Goal: Task Accomplishment & Management: Use online tool/utility

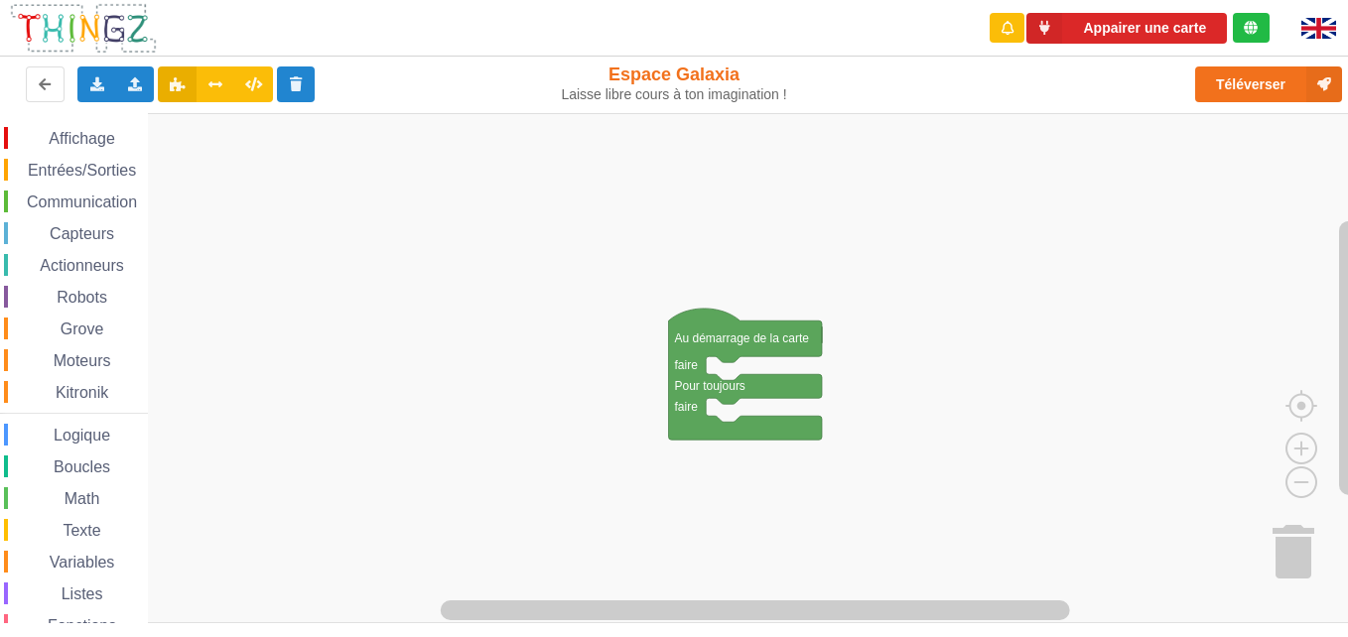
drag, startPoint x: 18, startPoint y: 168, endPoint x: 319, endPoint y: 21, distance: 334.7
click at [18, 168] on span "Espace de travail de Blocky" at bounding box center [17, 171] width 16 height 16
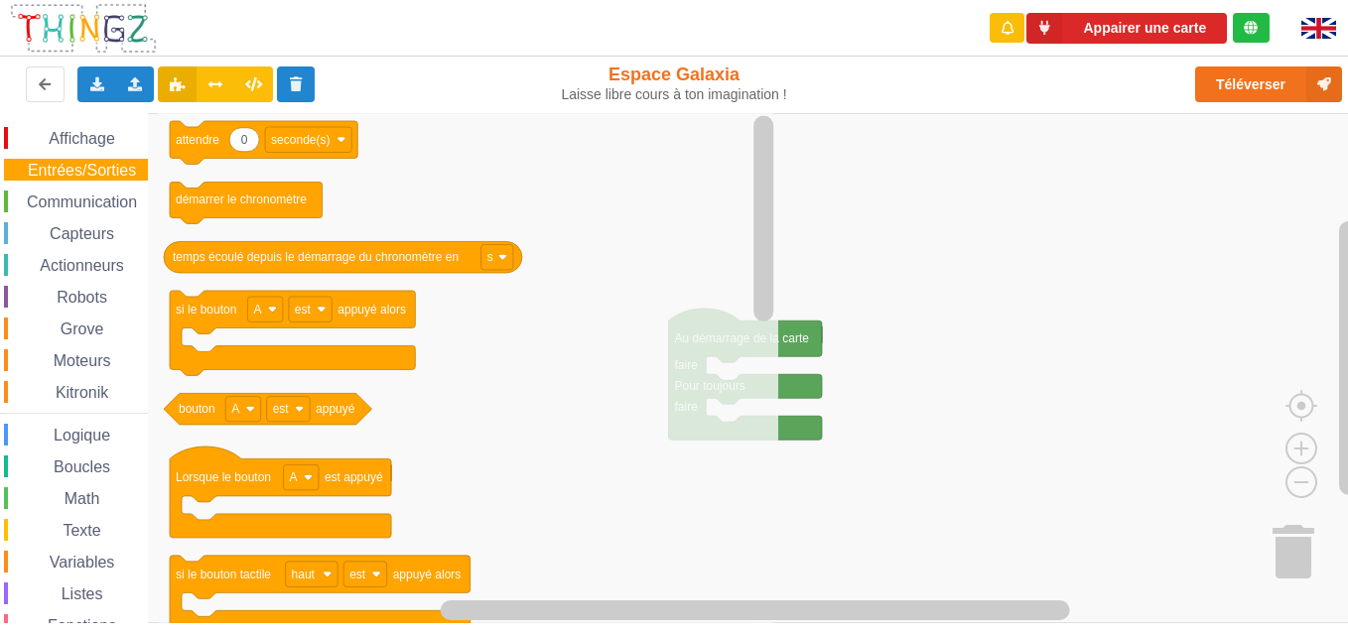
click at [97, 206] on span "Communication" at bounding box center [82, 202] width 116 height 17
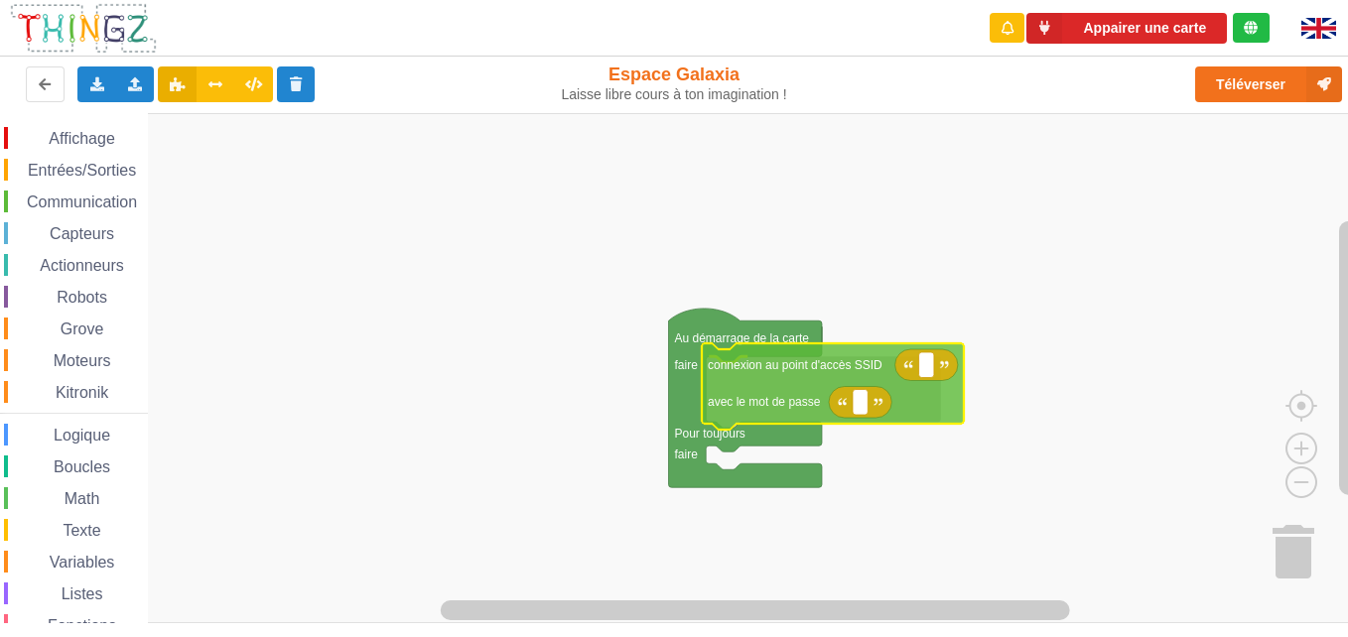
click at [779, 386] on div "Affichage Entrées/Sorties Communication Capteurs Actionneurs Robots Grove Moteu…" at bounding box center [681, 368] width 1362 height 510
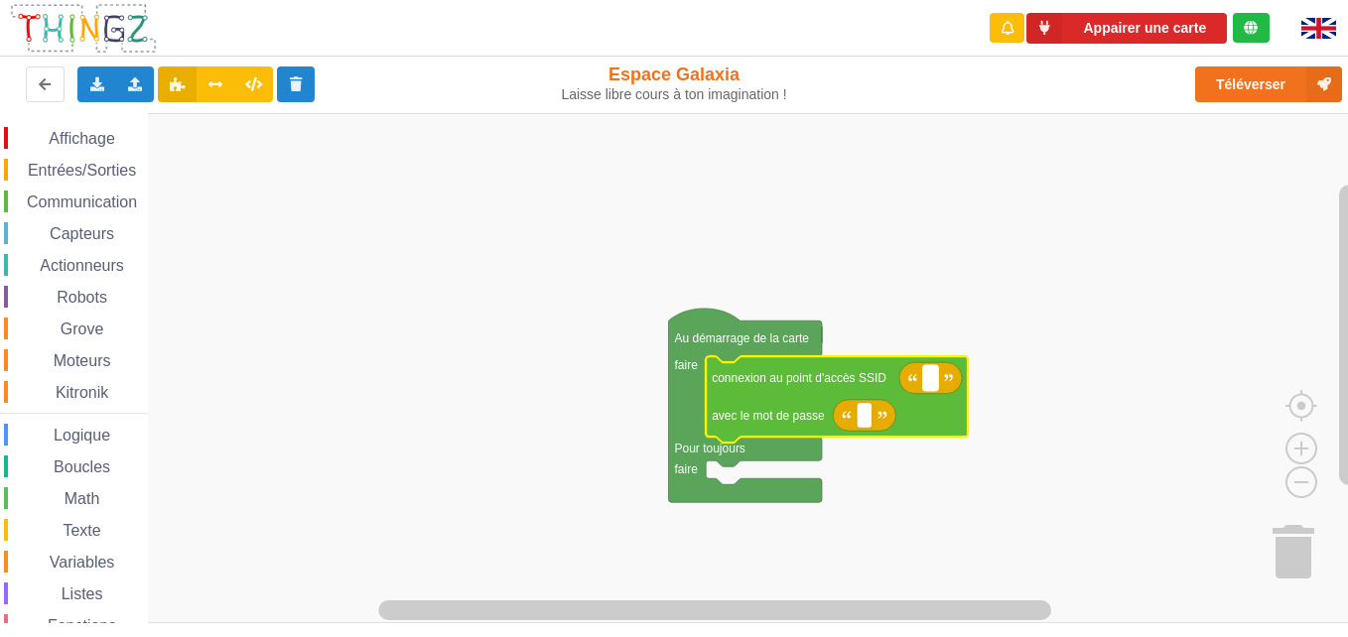
click at [931, 388] on rect "Espace de travail de Blocky" at bounding box center [930, 378] width 15 height 26
type input "technoa5"
click at [860, 411] on rect "Espace de travail de Blocky" at bounding box center [863, 416] width 15 height 26
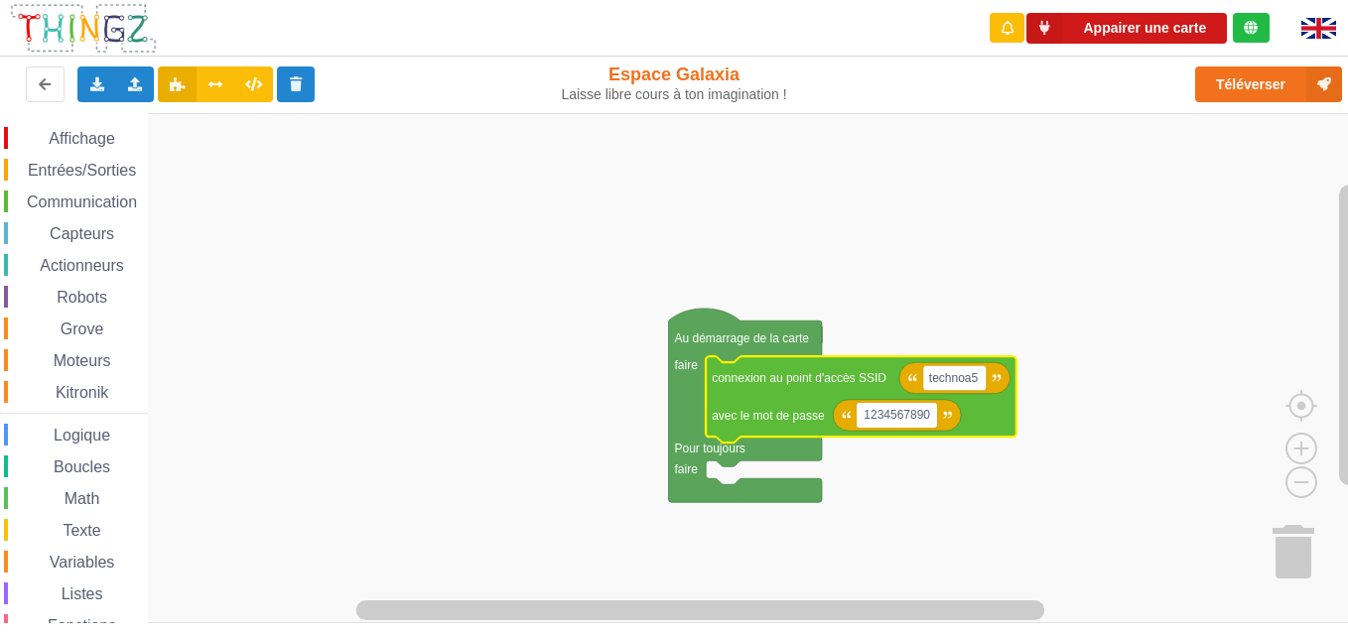
type input "1234567890"
click at [1134, 38] on button "Appairer une carte" at bounding box center [1126, 28] width 200 height 31
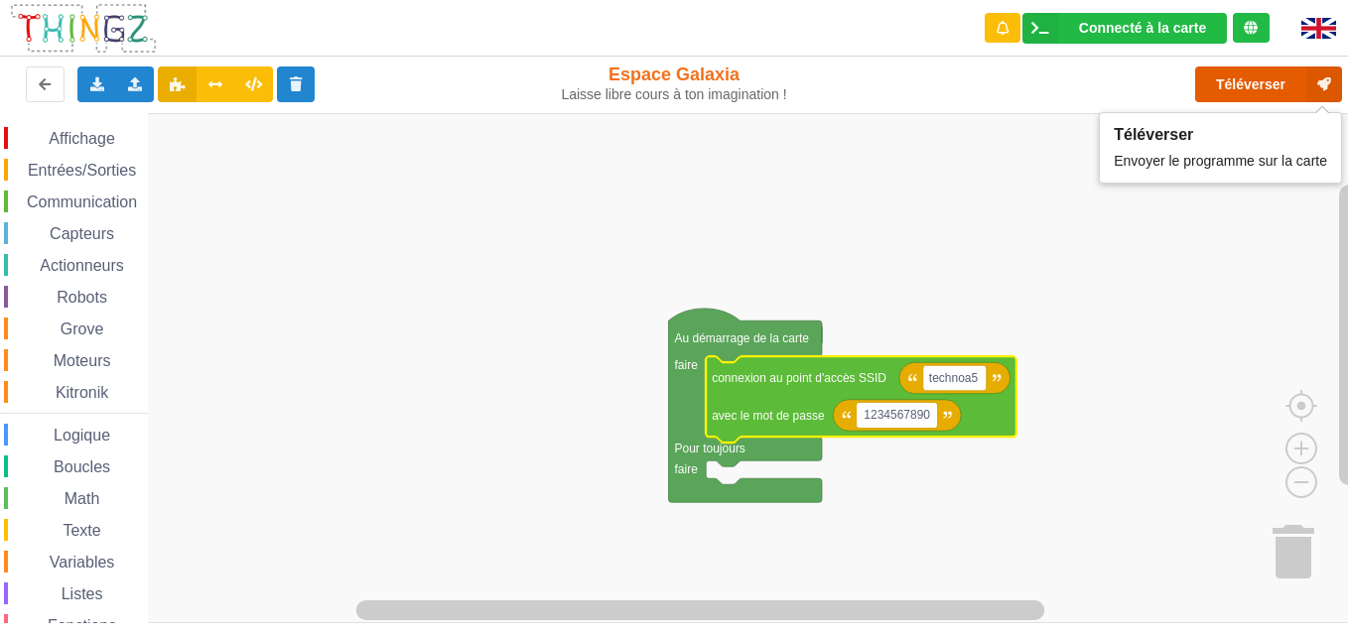
click at [1210, 84] on button "Téléverser" at bounding box center [1268, 84] width 147 height 36
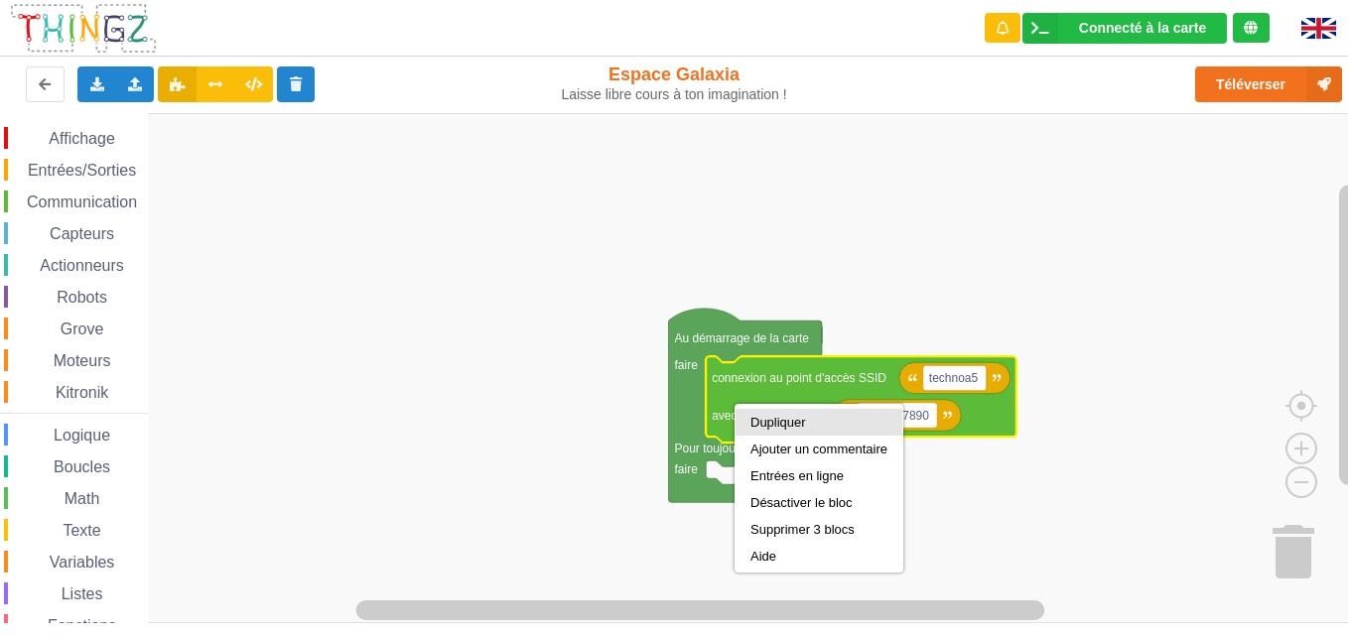
click at [786, 418] on div "Dupliquer" at bounding box center [818, 422] width 137 height 15
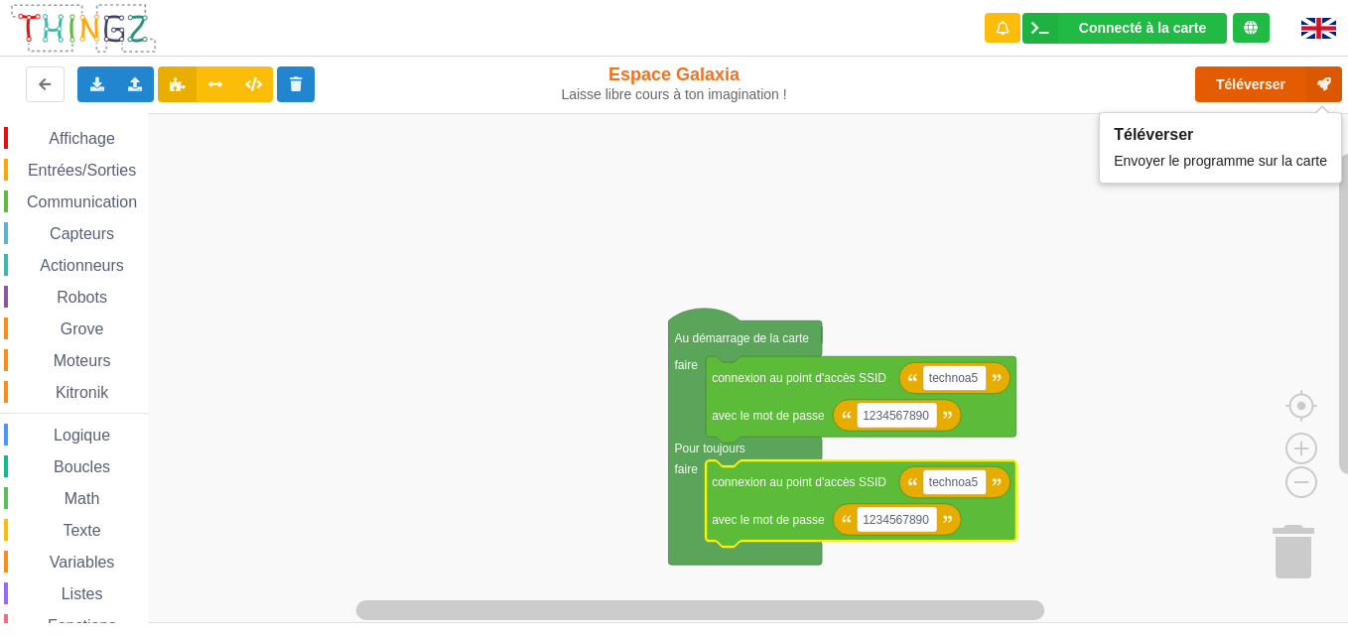
click at [1266, 78] on button "Téléverser" at bounding box center [1268, 84] width 147 height 36
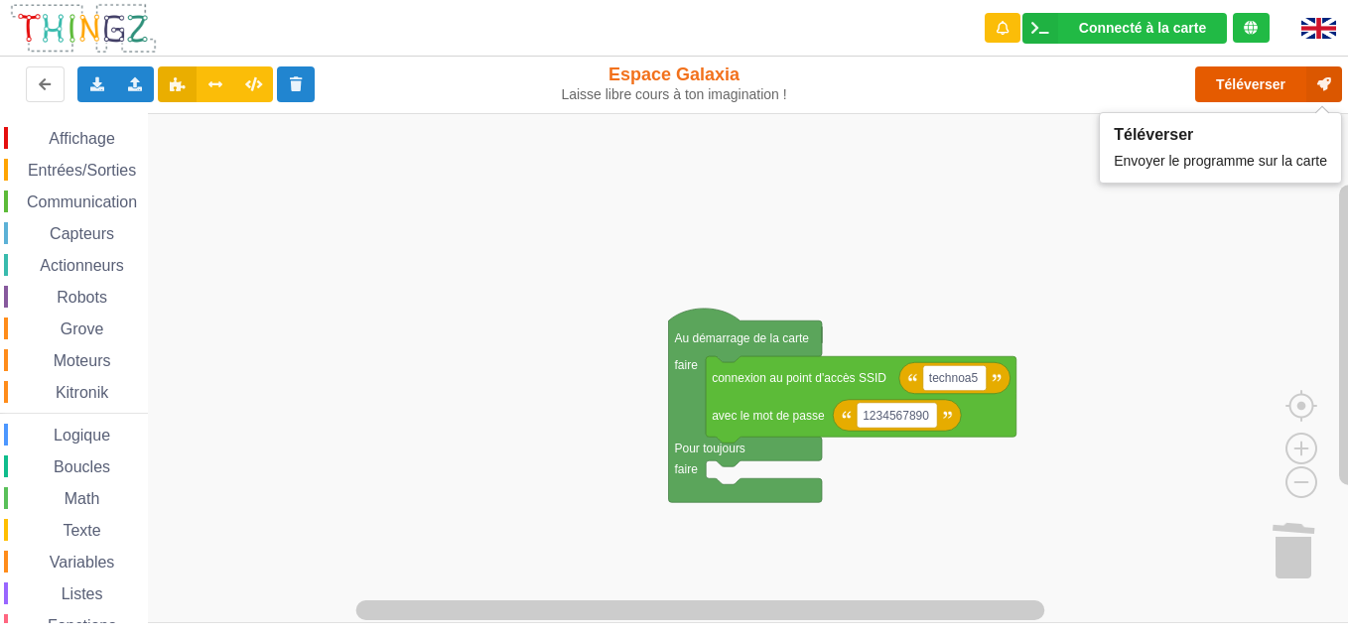
click at [1264, 84] on button "Téléverser" at bounding box center [1268, 84] width 147 height 36
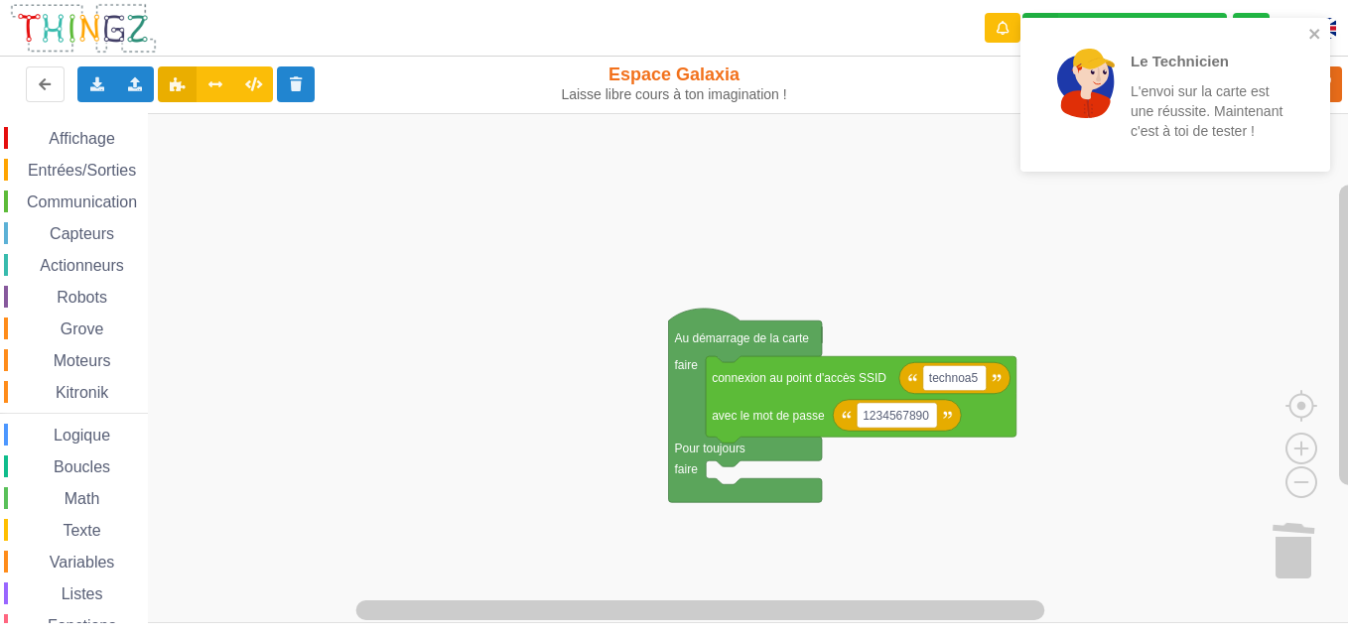
click at [102, 171] on span "Entrées/Sorties" at bounding box center [82, 170] width 114 height 17
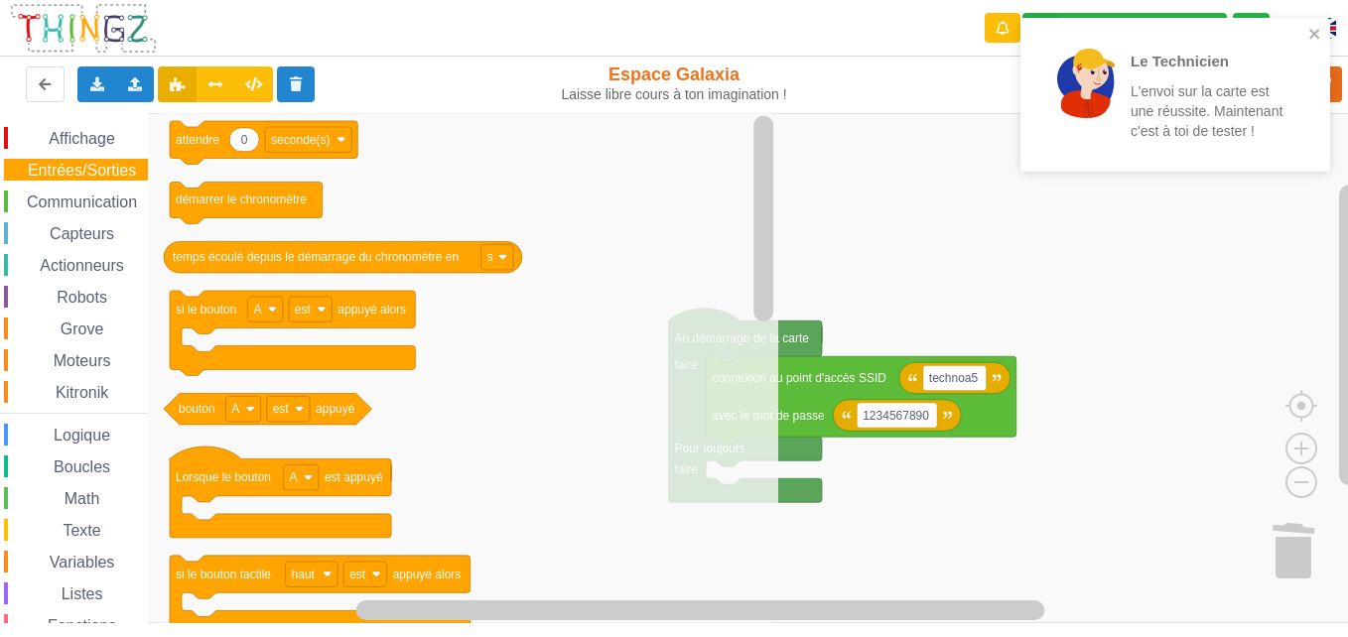
click at [90, 132] on span "Affichage" at bounding box center [81, 138] width 71 height 17
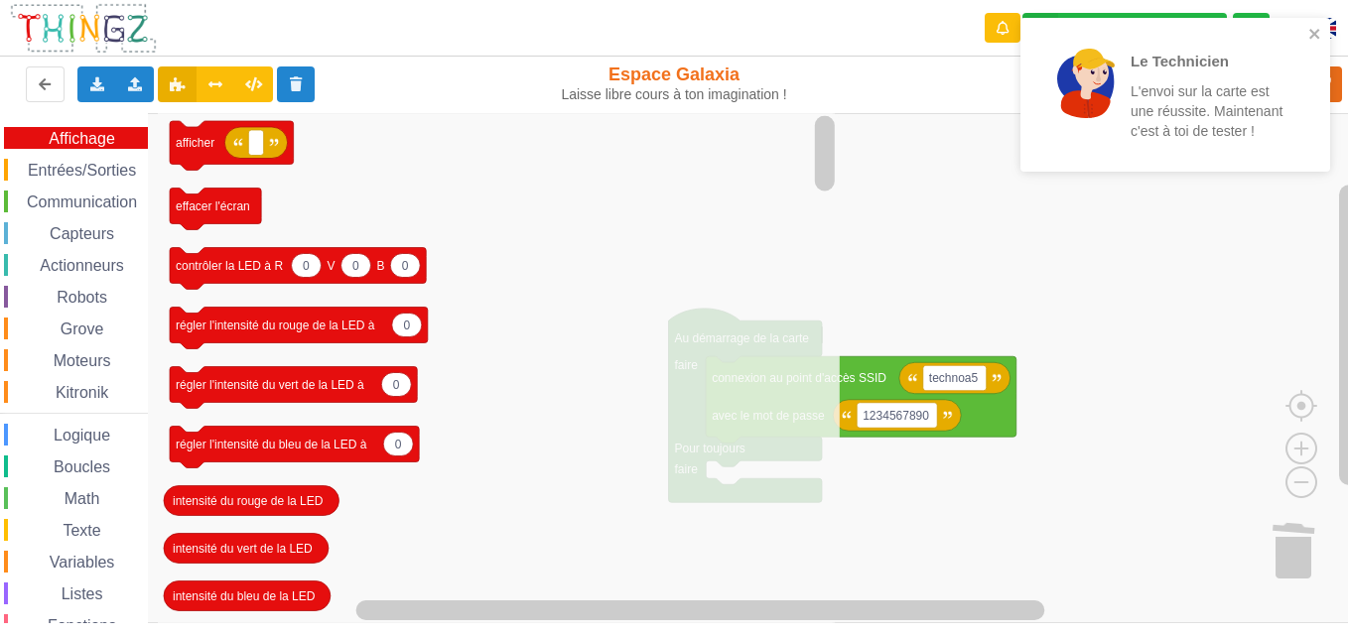
click at [109, 207] on span "Communication" at bounding box center [82, 202] width 116 height 17
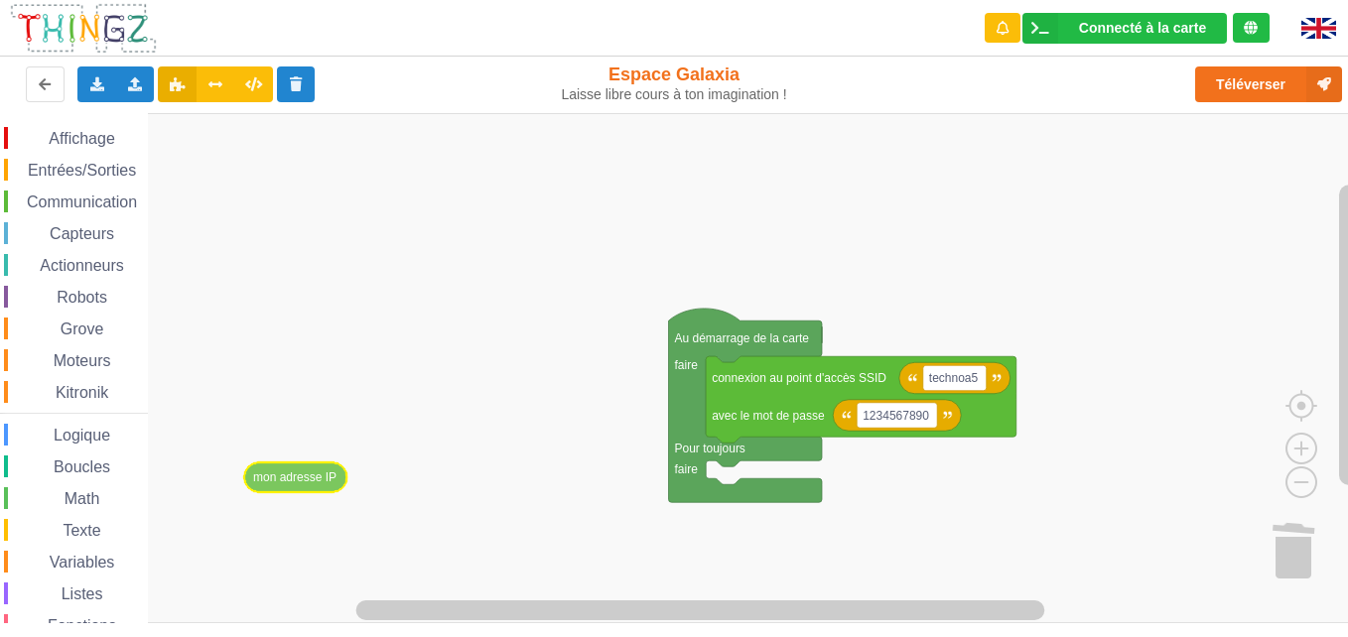
click at [321, 479] on div "Affichage Entrées/Sorties Communication Capteurs Actionneurs Robots Grove Moteu…" at bounding box center [681, 368] width 1362 height 510
click at [104, 200] on span "Communication" at bounding box center [82, 202] width 116 height 17
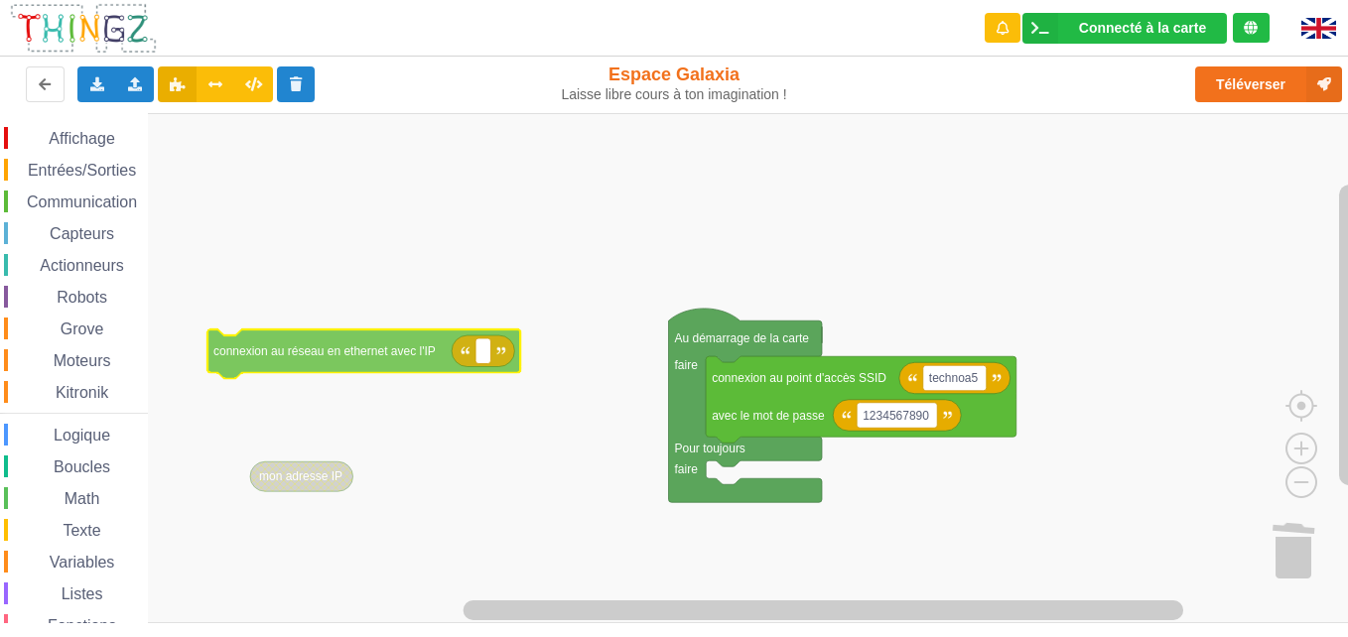
click at [304, 350] on div "Affichage Entrées/Sorties Communication Capteurs Actionneurs Robots Grove Moteu…" at bounding box center [681, 368] width 1362 height 510
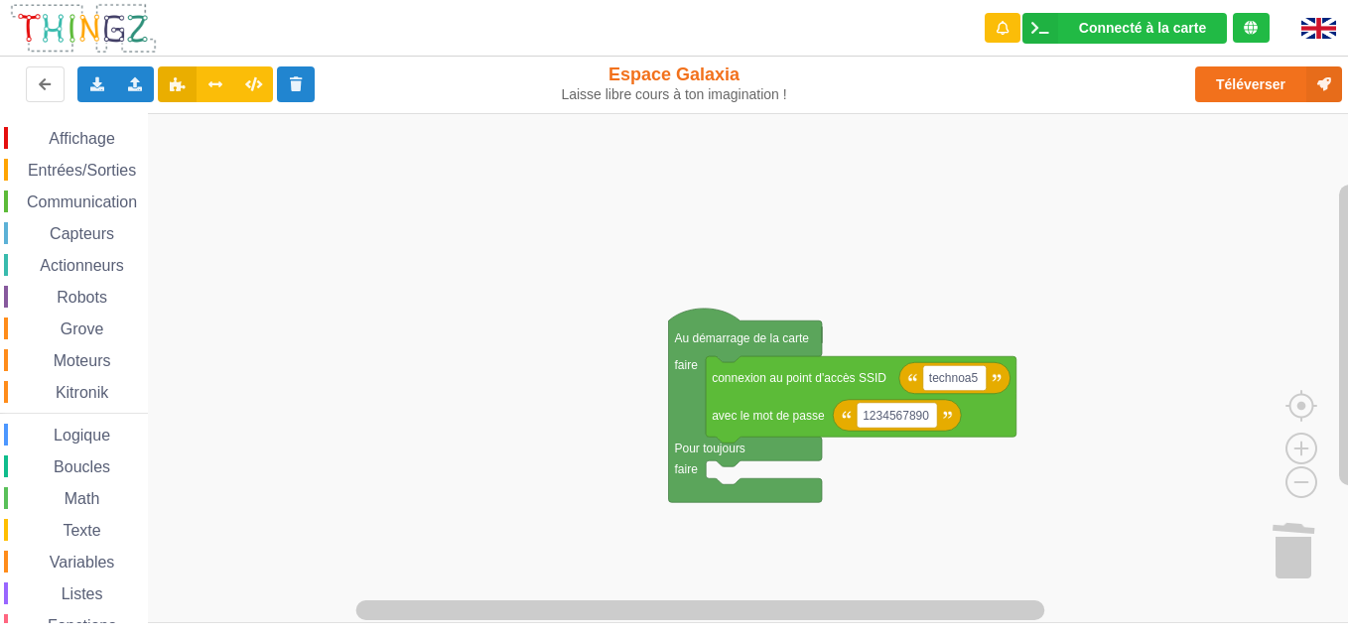
click at [88, 201] on span "Communication" at bounding box center [82, 202] width 116 height 17
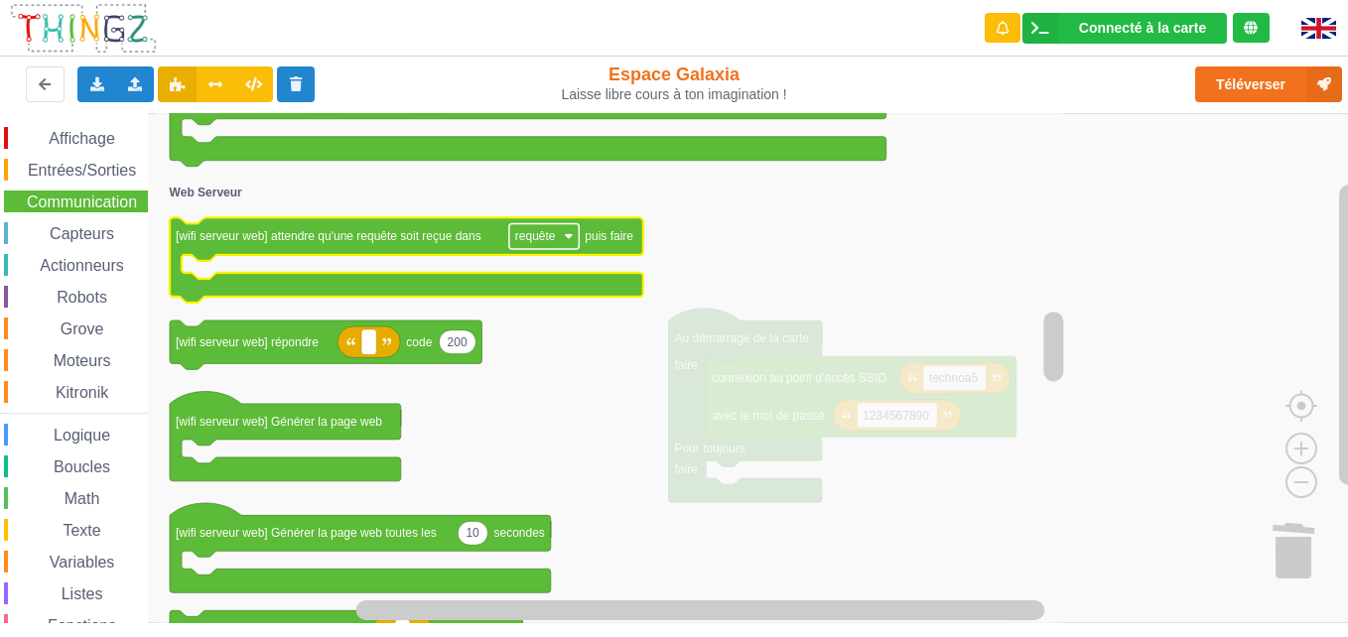
click at [570, 230] on rect "Espace de travail de Blocky" at bounding box center [544, 236] width 70 height 26
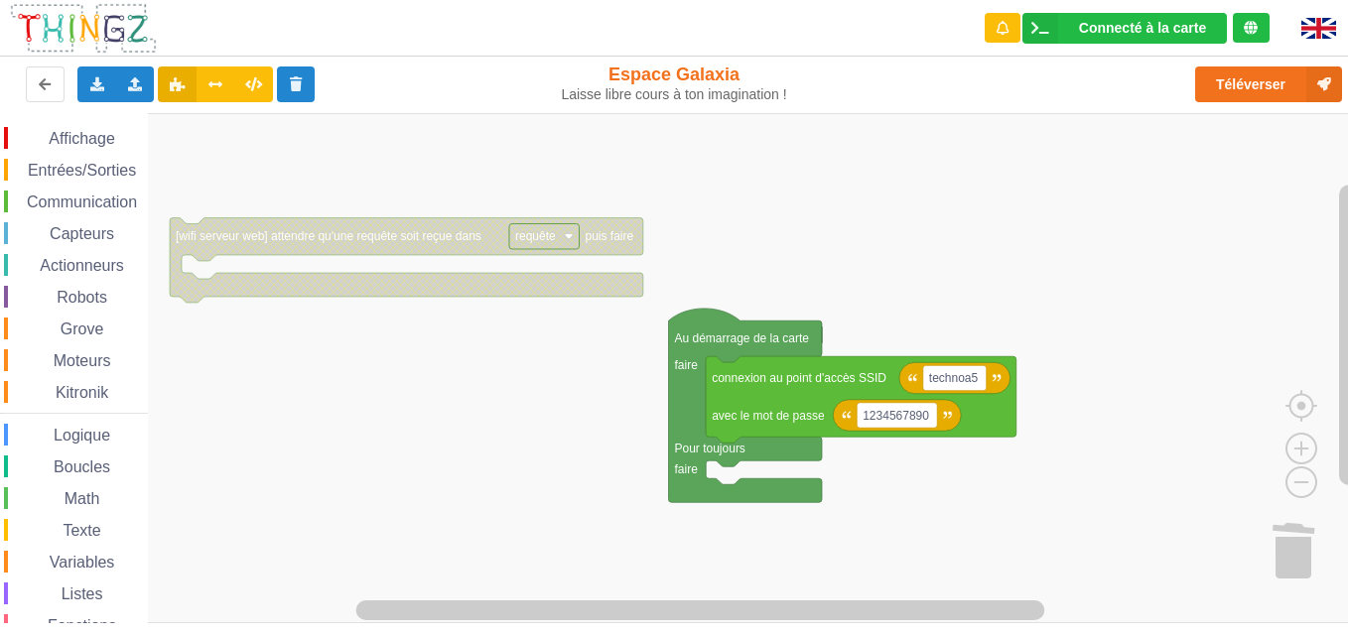
click at [573, 251] on icon "Espace de travail de Blocky" at bounding box center [406, 259] width 473 height 85
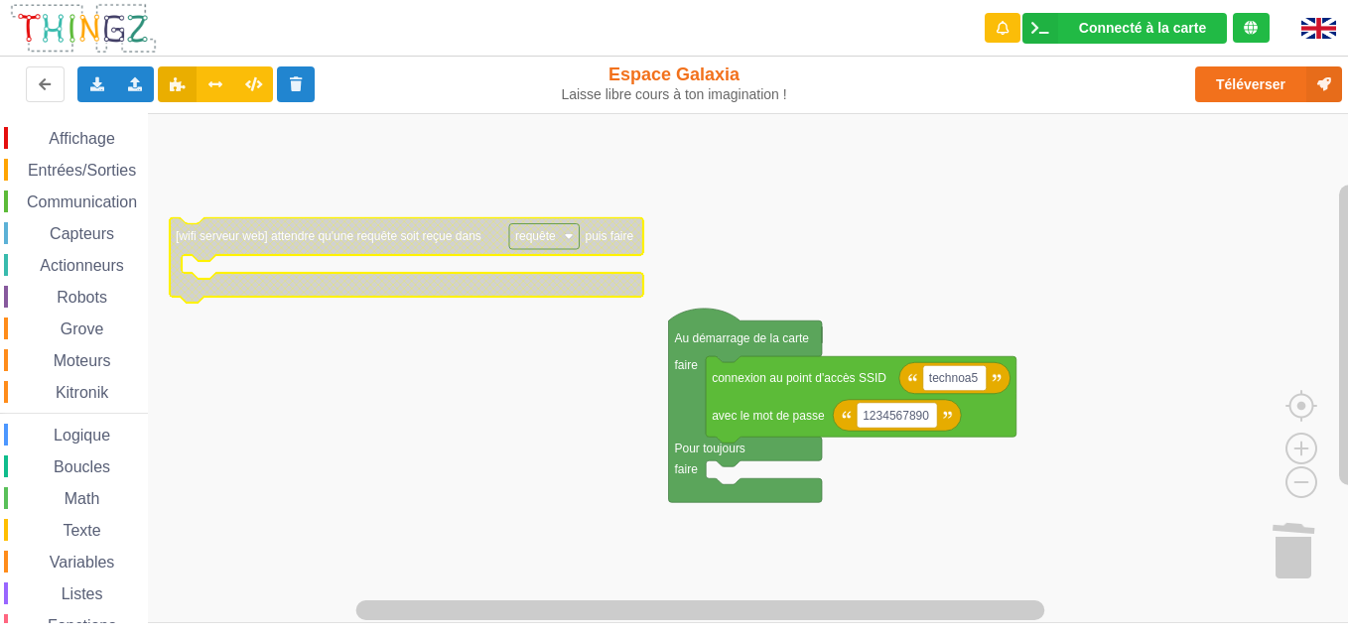
click at [572, 238] on image "Espace de travail de Blocky" at bounding box center [568, 236] width 9 height 9
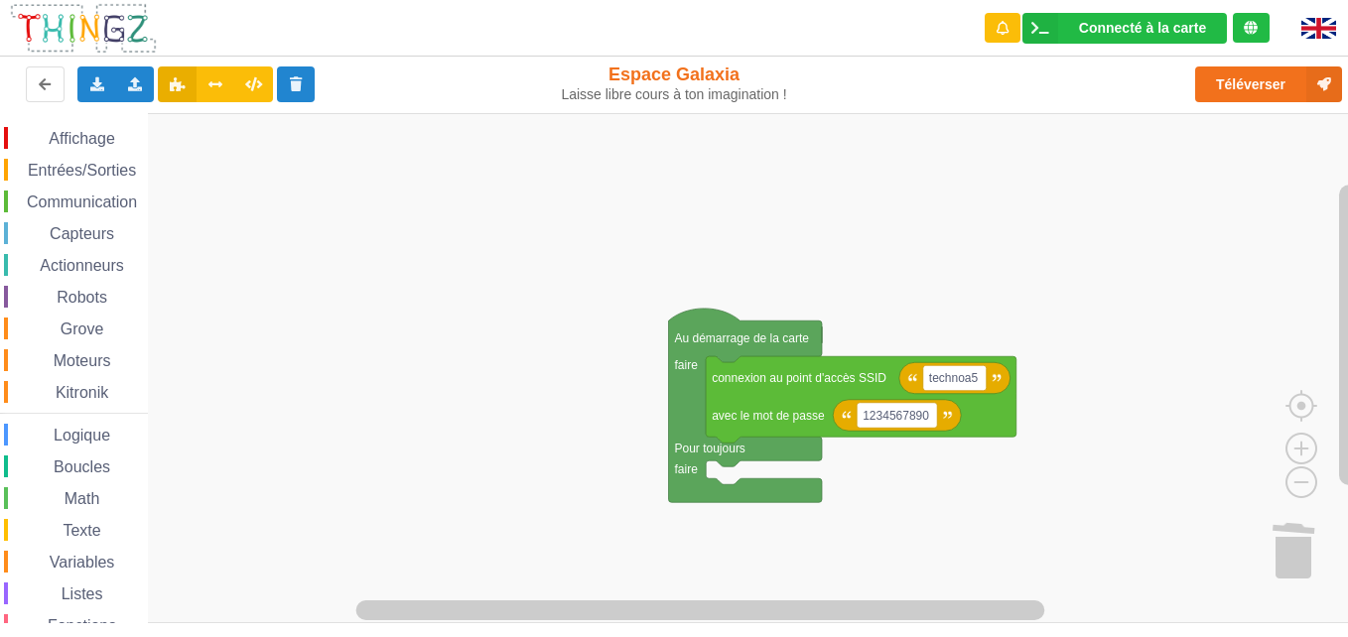
click at [71, 196] on span "Communication" at bounding box center [82, 202] width 116 height 17
click at [84, 377] on div "Affichage Entrées/Sorties Communication Capteurs Actionneurs Robots Grove Moteu…" at bounding box center [681, 368] width 1362 height 510
click at [70, 201] on span "Communication" at bounding box center [82, 202] width 116 height 17
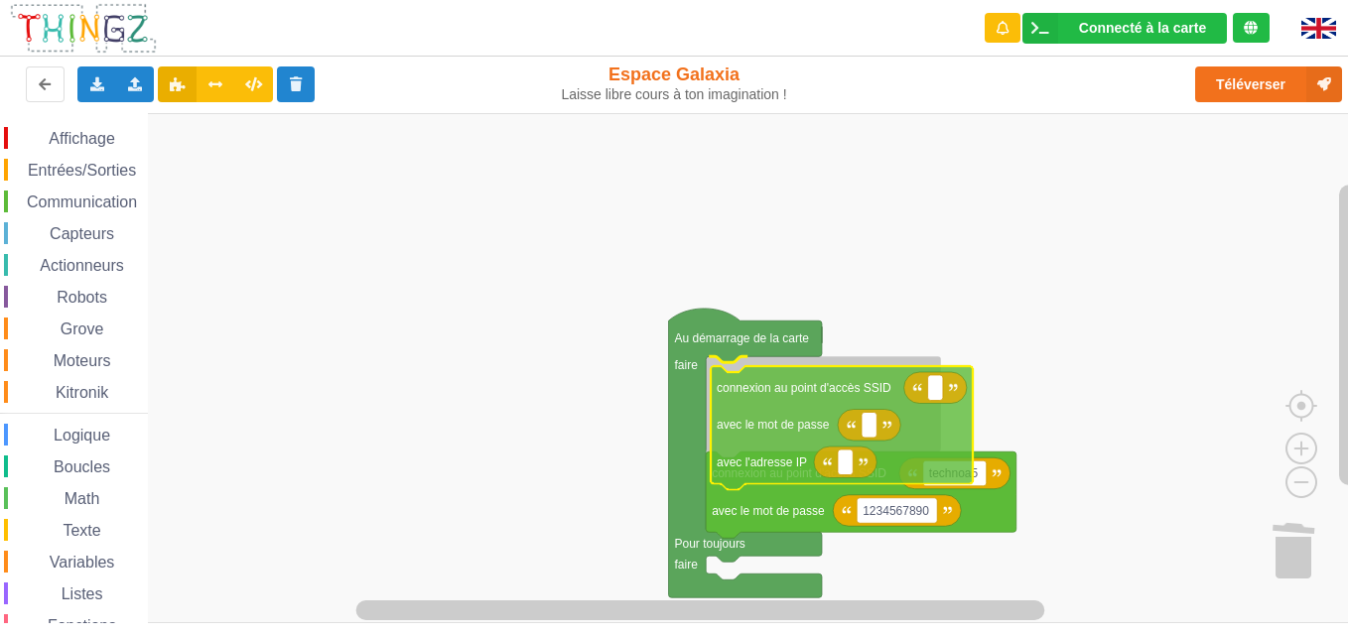
click at [946, 439] on div "Affichage Entrées/Sorties Communication Capteurs Actionneurs Robots Grove Moteu…" at bounding box center [681, 368] width 1362 height 510
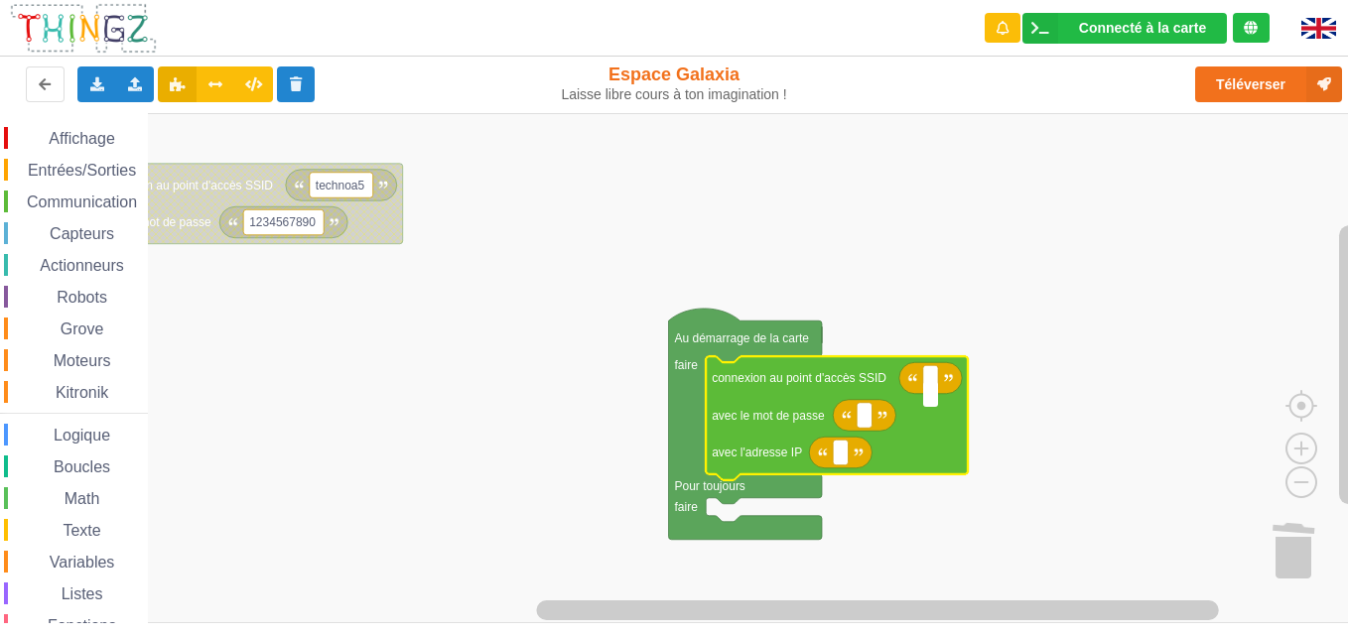
type input "T"
click at [930, 383] on text "Espace de travail de Blocky" at bounding box center [930, 378] width 3 height 14
click at [932, 387] on rect "Espace de travail de Blocky" at bounding box center [930, 378] width 15 height 26
type input "technoa5"
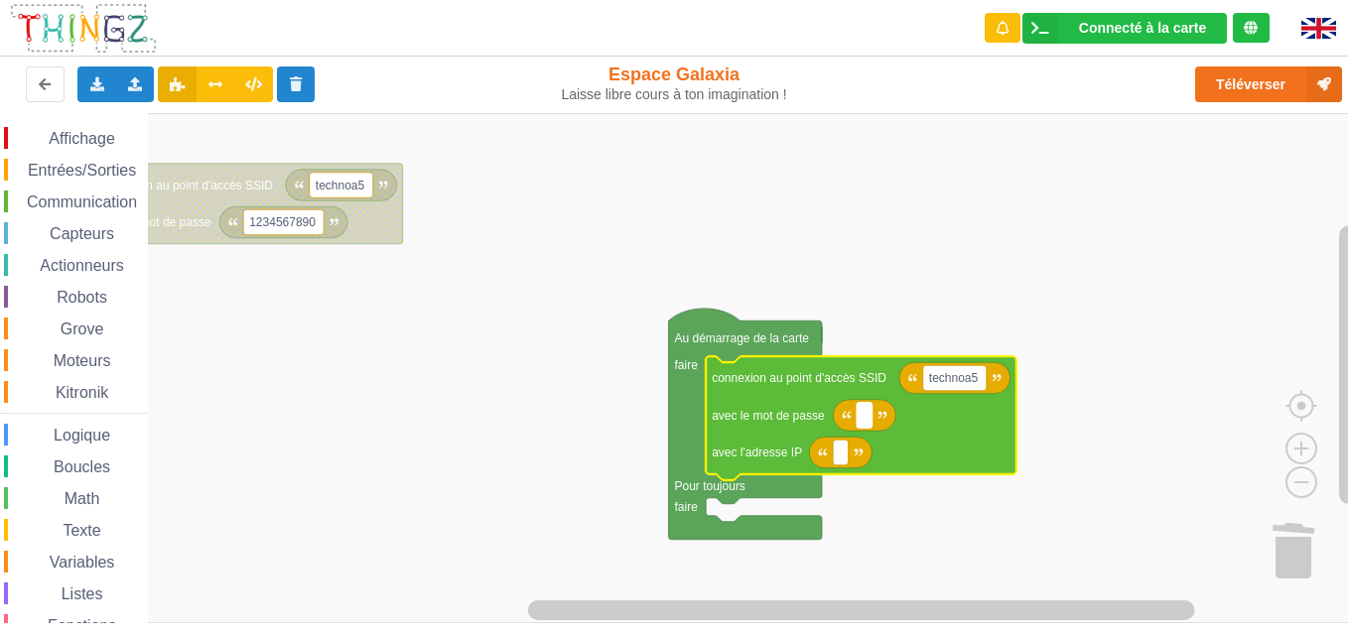
click at [866, 425] on rect "Espace de travail de Blocky" at bounding box center [863, 416] width 15 height 26
type input "1234567890"
click at [847, 469] on icon "Espace de travail de Blocky" at bounding box center [861, 418] width 311 height 124
click at [838, 445] on rect "Espace de travail de Blocky" at bounding box center [840, 453] width 15 height 26
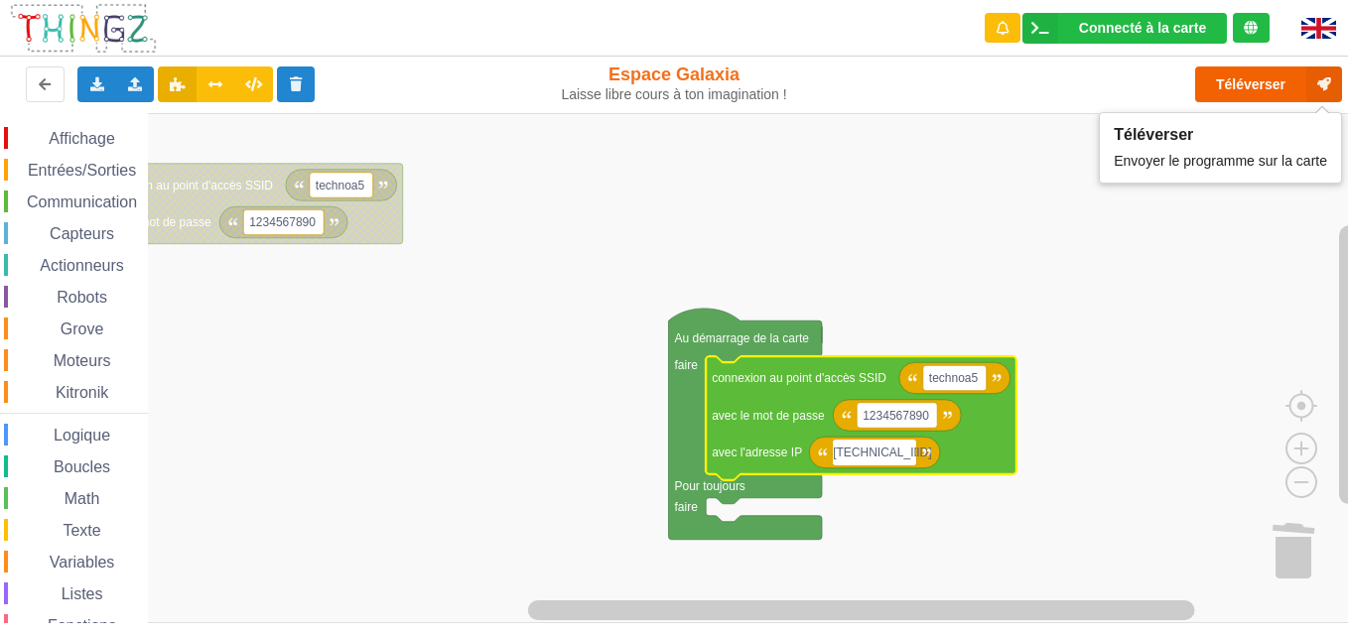
type input "[TECHNICAL_ID]"
click at [1233, 86] on button "Téléverser" at bounding box center [1268, 84] width 147 height 36
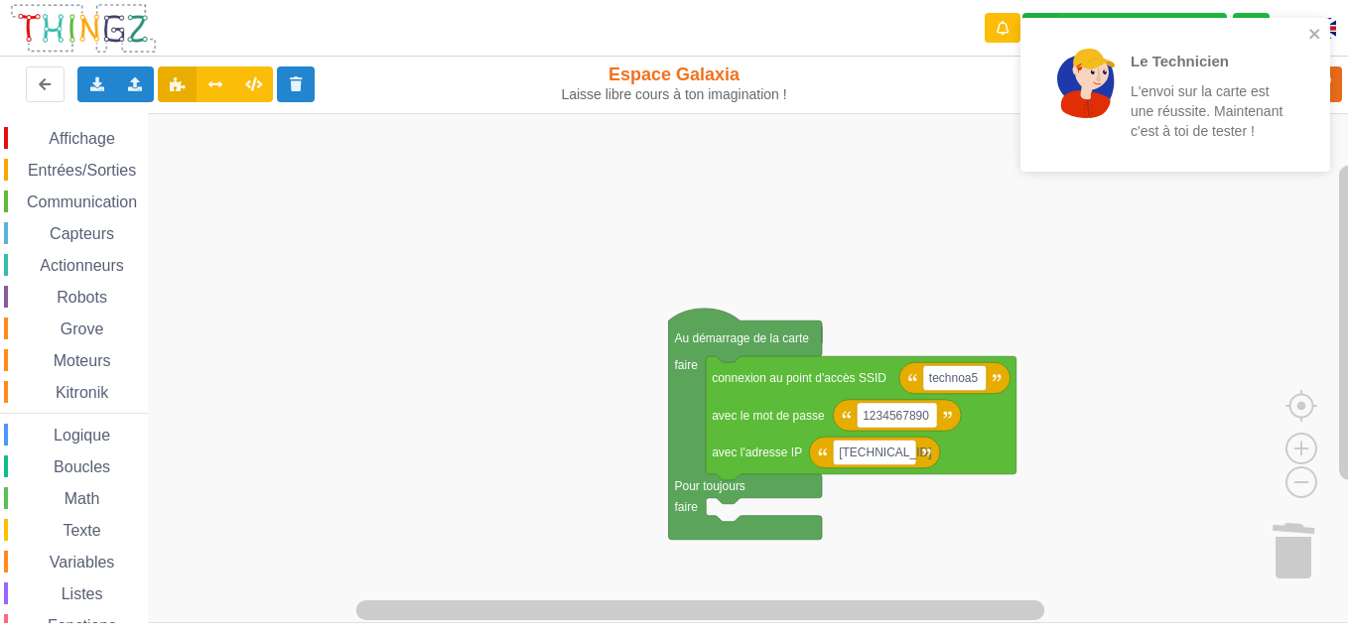
click at [1197, 176] on div "Le Technicien L'envoi sur la carte est une réussite. Maintenant c'est à toi de …" at bounding box center [1175, 102] width 318 height 176
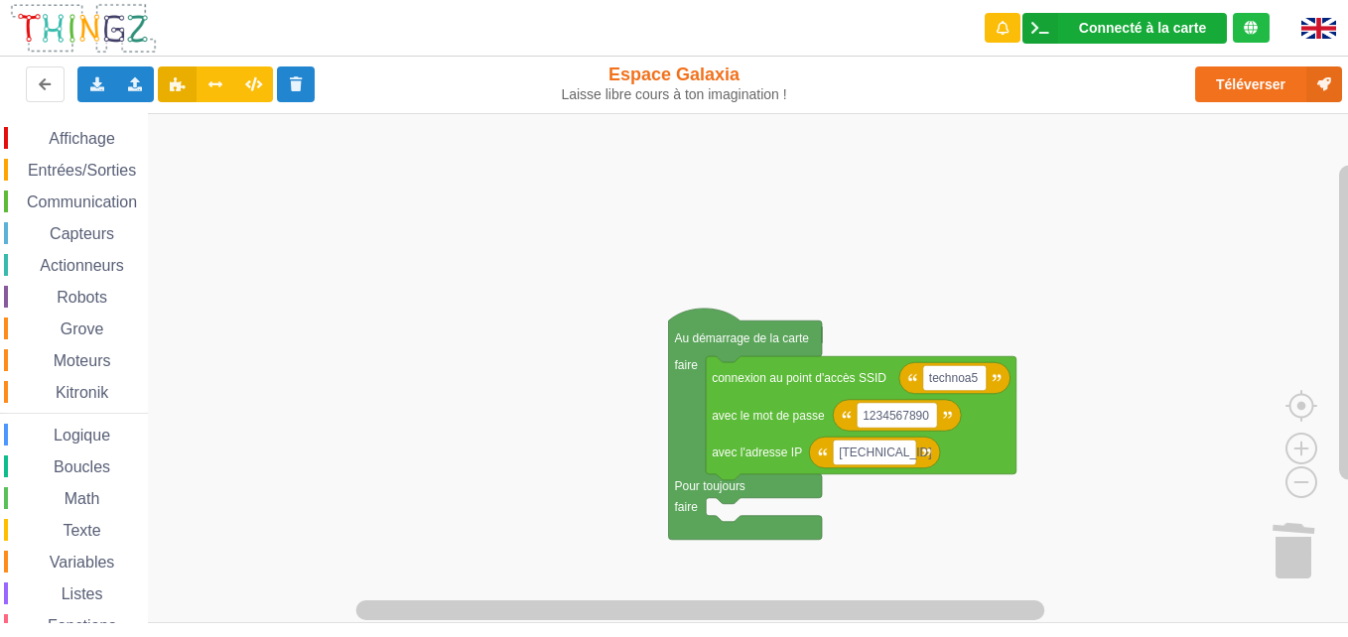
click at [1169, 32] on div "Connecté à la carte" at bounding box center [1142, 28] width 127 height 14
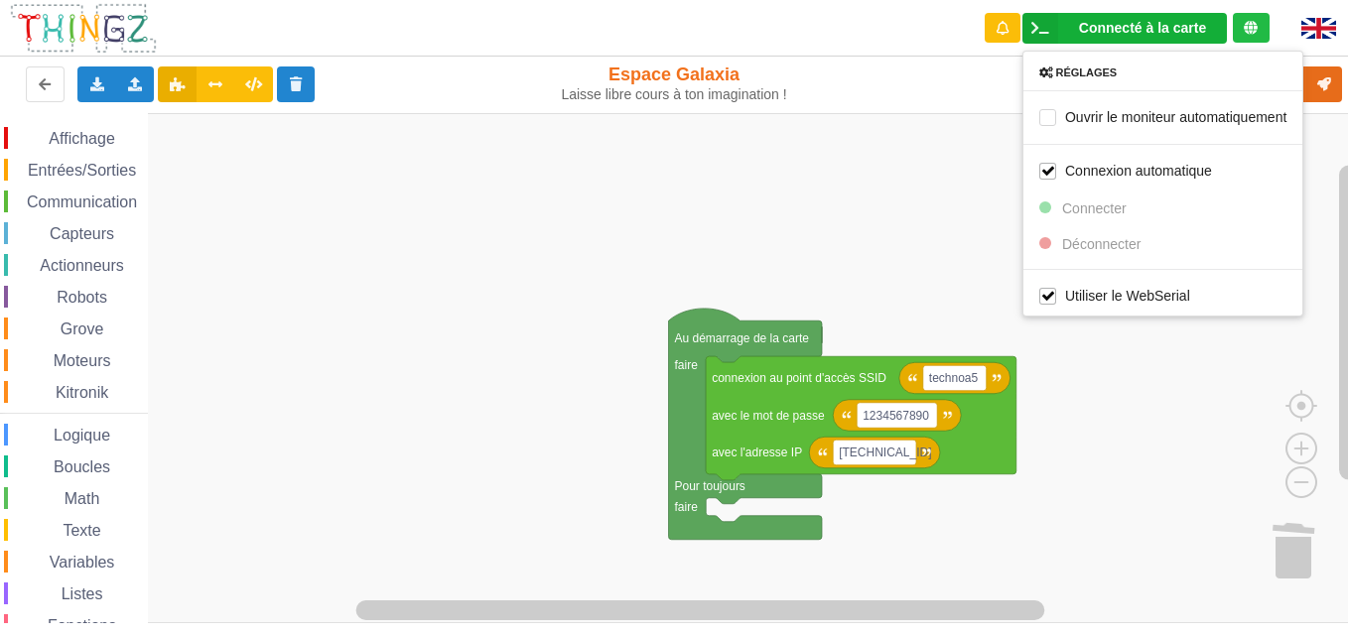
click at [990, 109] on div "Téléverser" at bounding box center [1079, 85] width 554 height 64
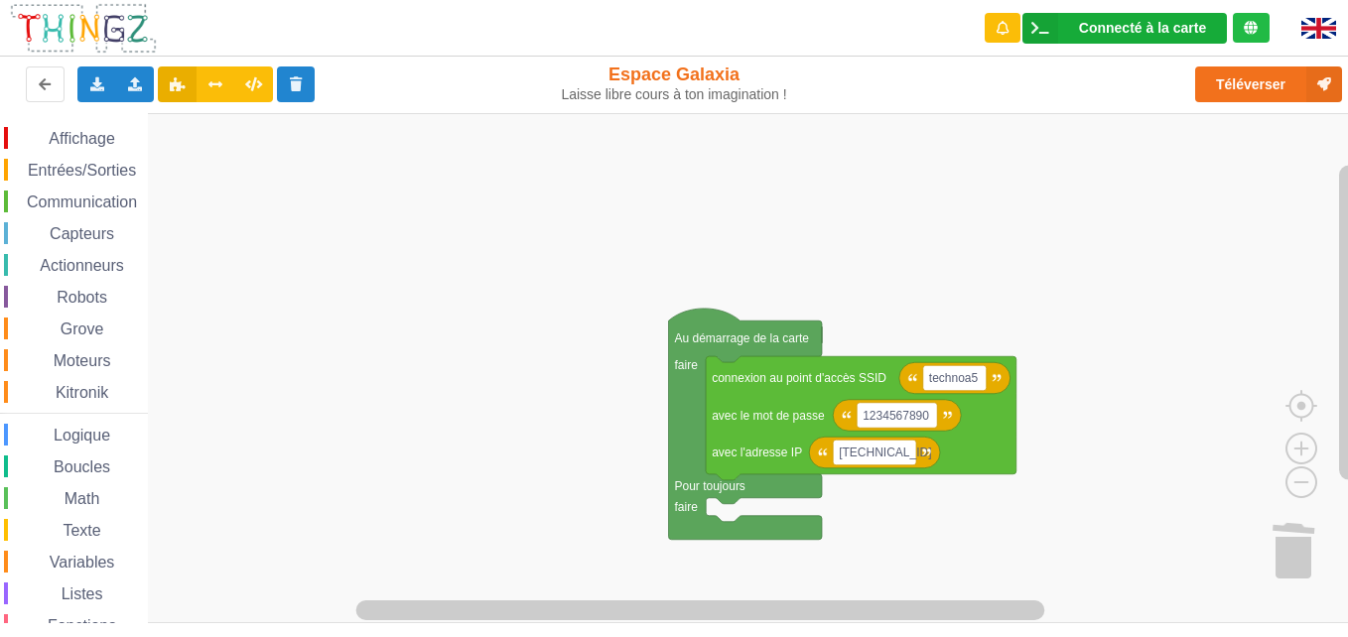
click at [1024, 25] on icon at bounding box center [1040, 28] width 36 height 31
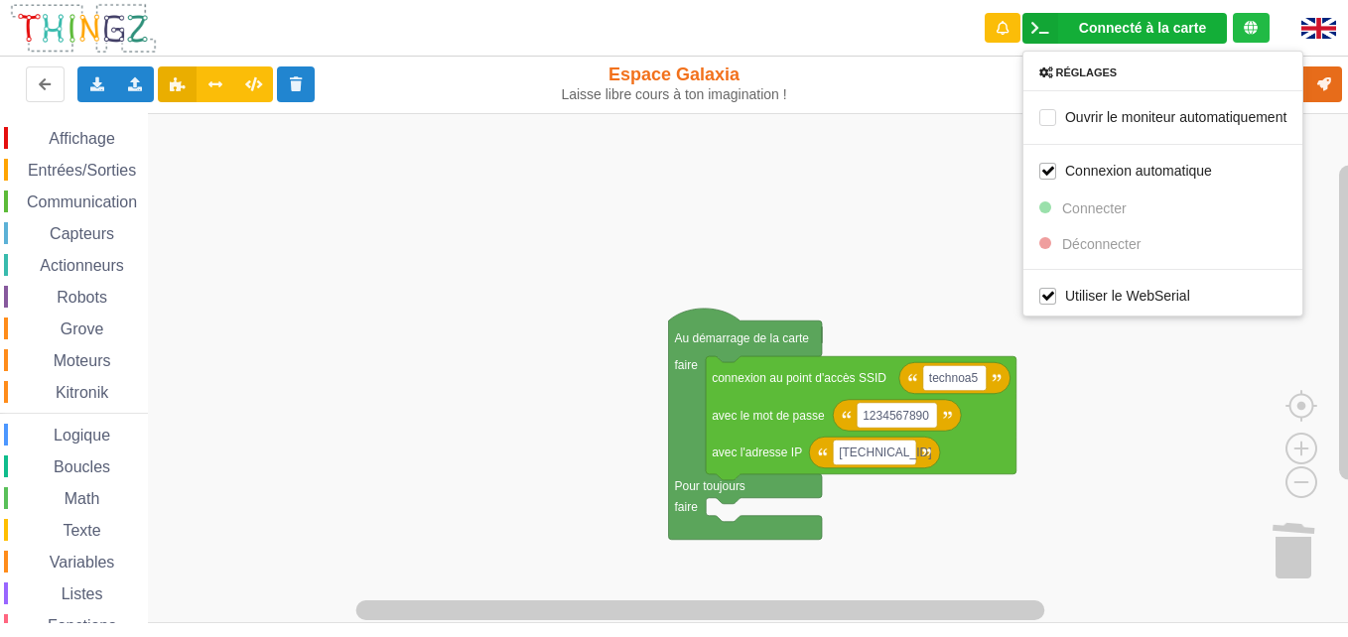
click at [973, 118] on rect "Espace de travail de Blocky" at bounding box center [681, 368] width 1362 height 510
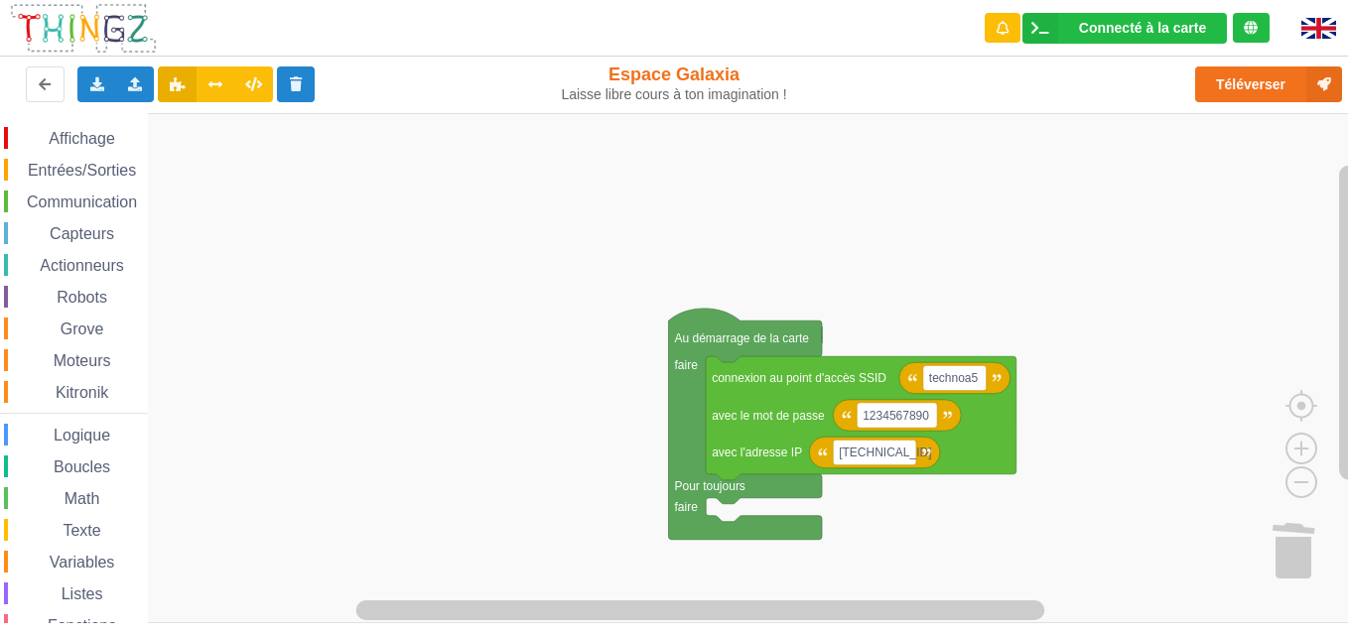
click at [1251, 23] on icon at bounding box center [1251, 28] width 14 height 14
click at [1109, 30] on div "Connecté à la carte" at bounding box center [1142, 28] width 127 height 14
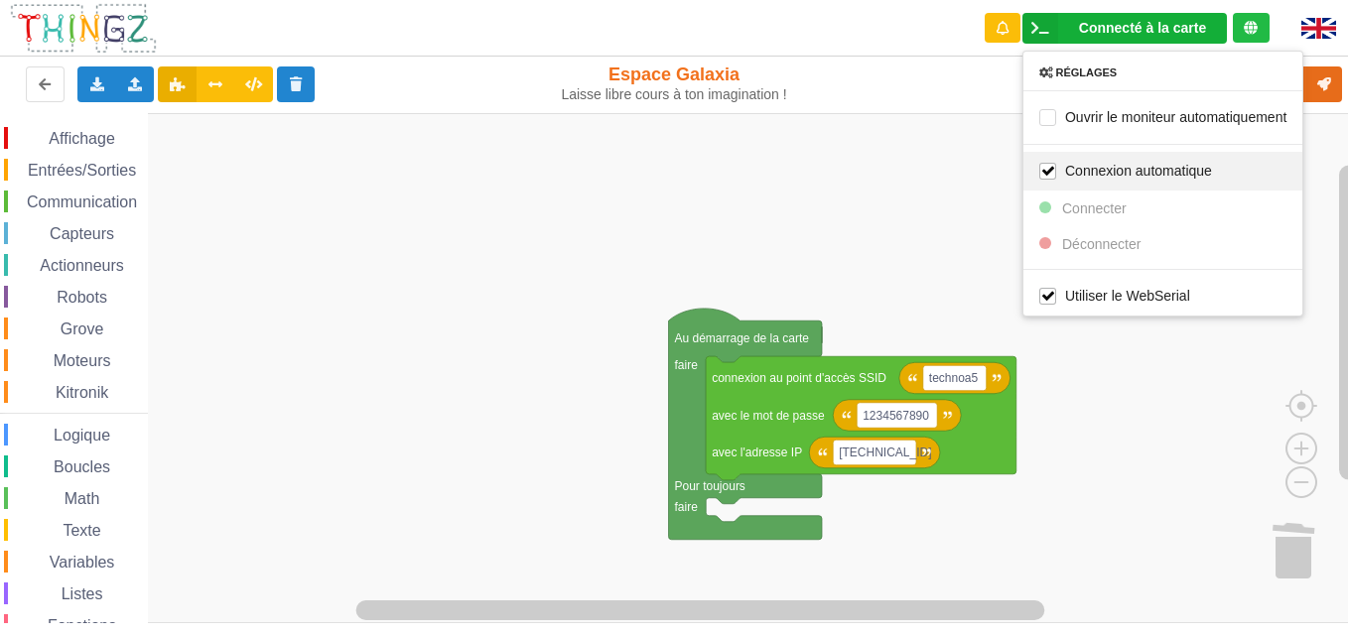
click at [1129, 181] on div "Connexion automatique" at bounding box center [1162, 170] width 279 height 39
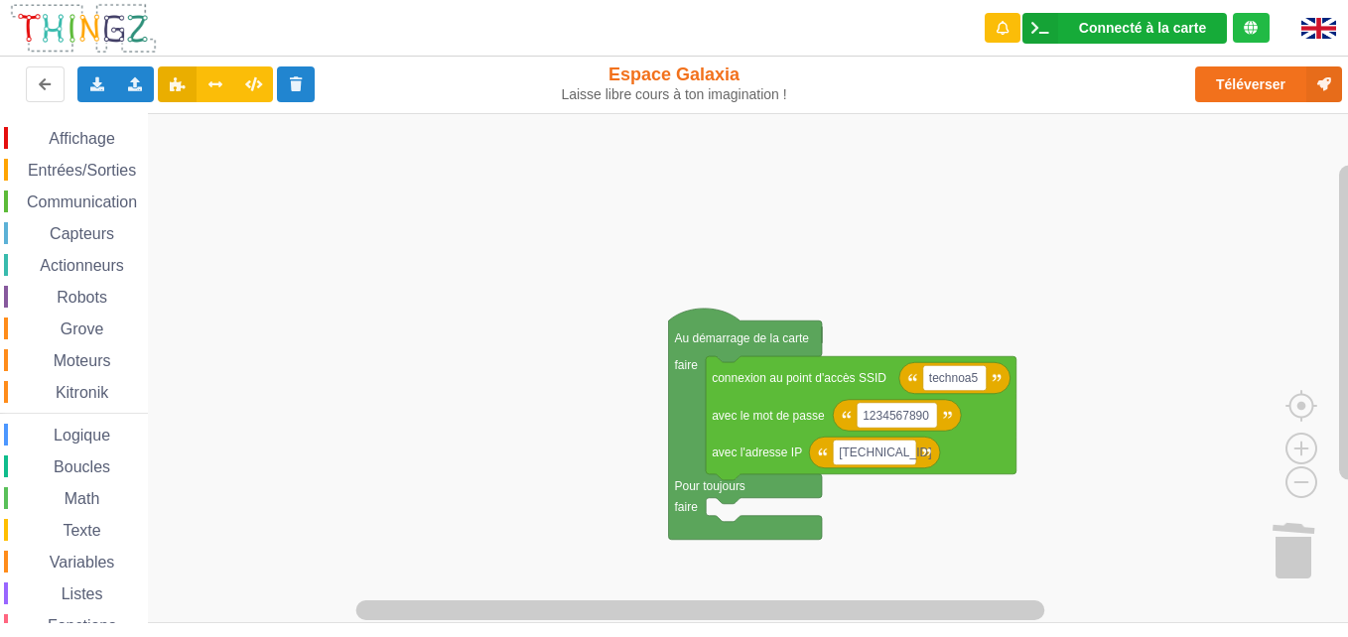
click at [1119, 33] on div "Connecté à la carte" at bounding box center [1142, 28] width 127 height 14
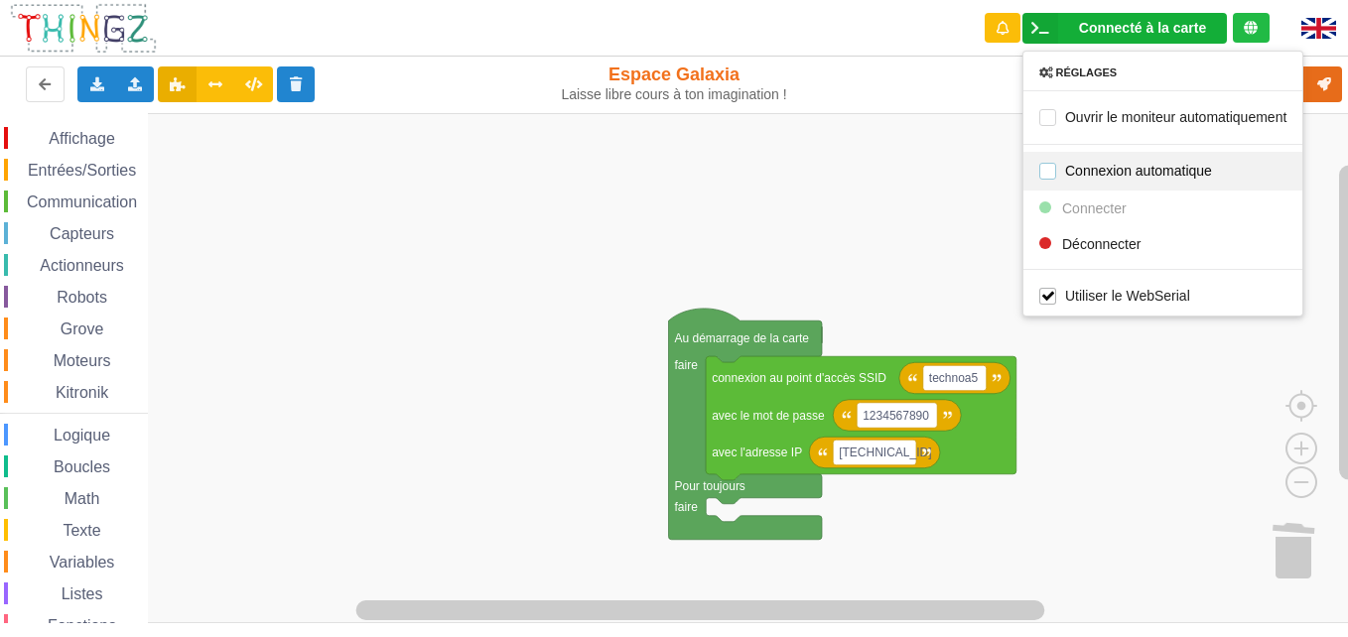
click at [1077, 174] on label "Connexion automatique" at bounding box center [1125, 170] width 173 height 17
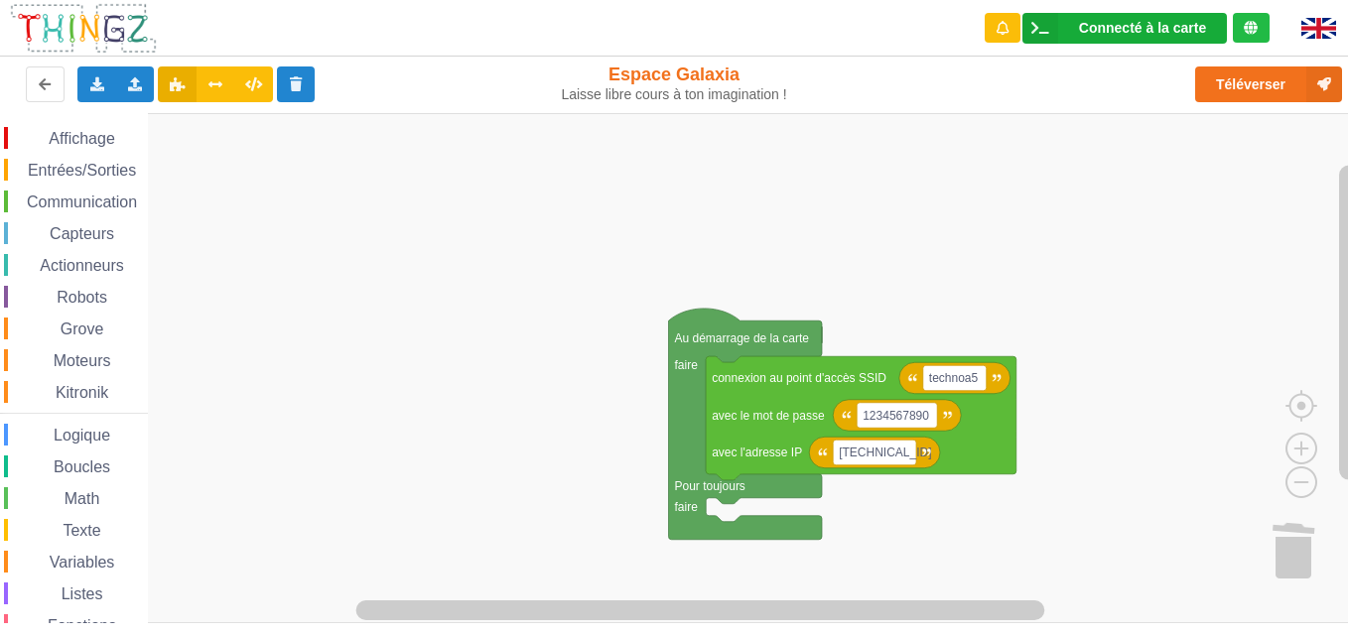
click at [1159, 25] on div "Connecté à la carte" at bounding box center [1142, 28] width 127 height 14
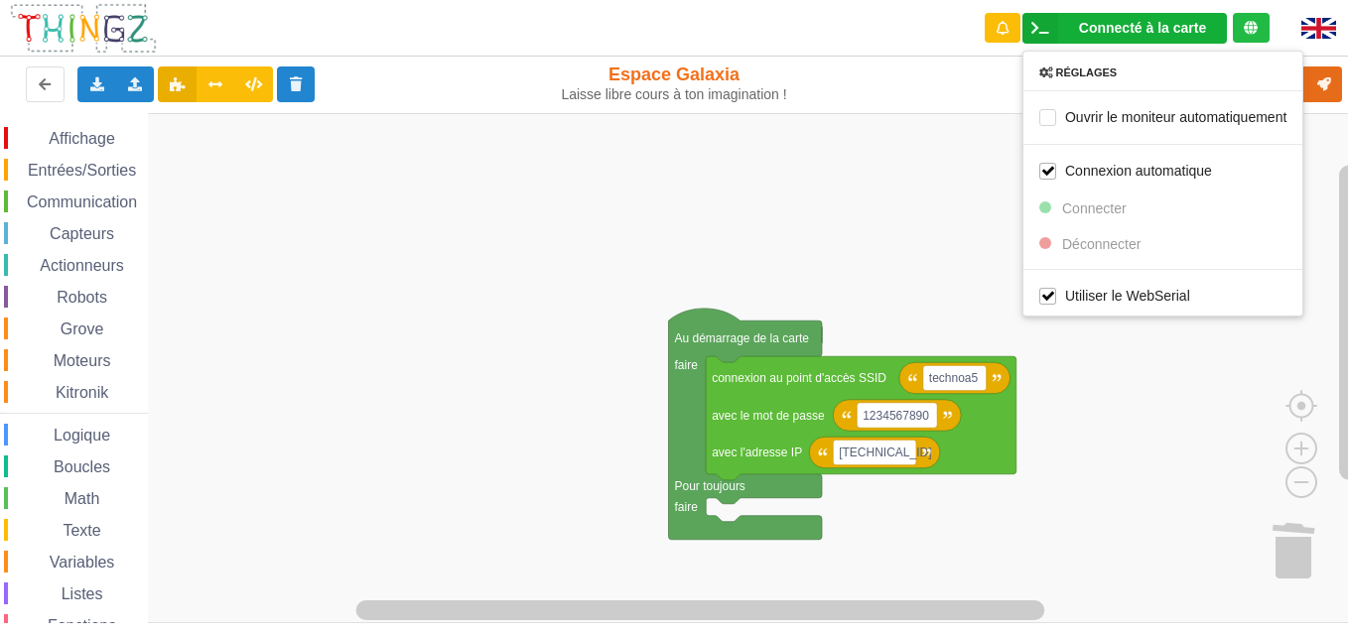
click at [1117, 243] on div "Réglages Ouvrir le moniteur automatiquement Connexion automatique Connecter Déc…" at bounding box center [1162, 184] width 281 height 266
